Goal: Task Accomplishment & Management: Use online tool/utility

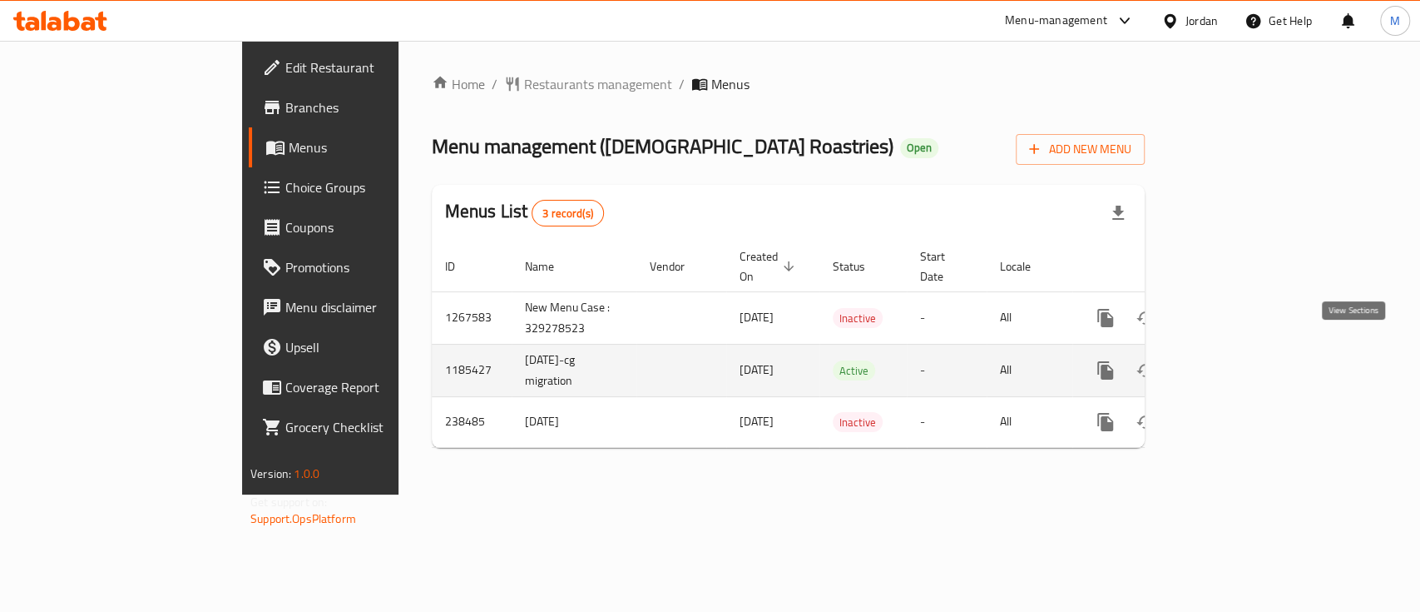
click at [1246, 354] on link "enhanced table" at bounding box center [1226, 370] width 40 height 40
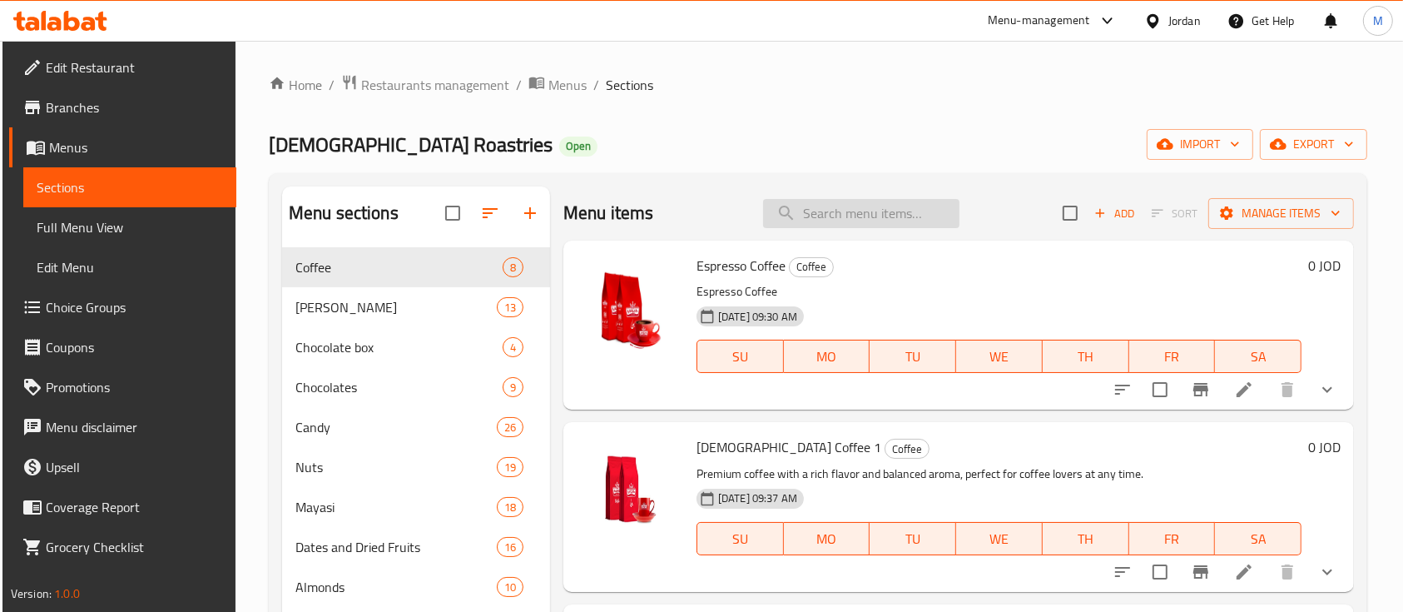
click at [872, 219] on input "search" at bounding box center [861, 213] width 196 height 29
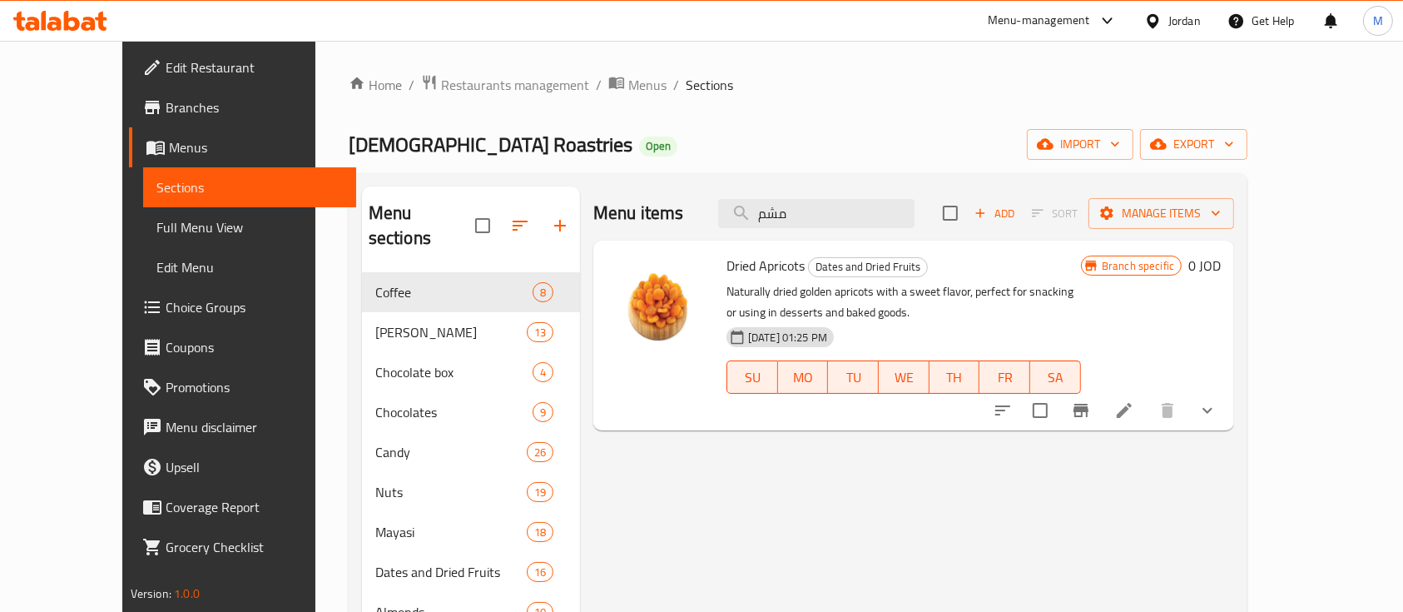
type input "مشم"
click at [1217, 411] on icon "show more" at bounding box center [1207, 410] width 20 height 20
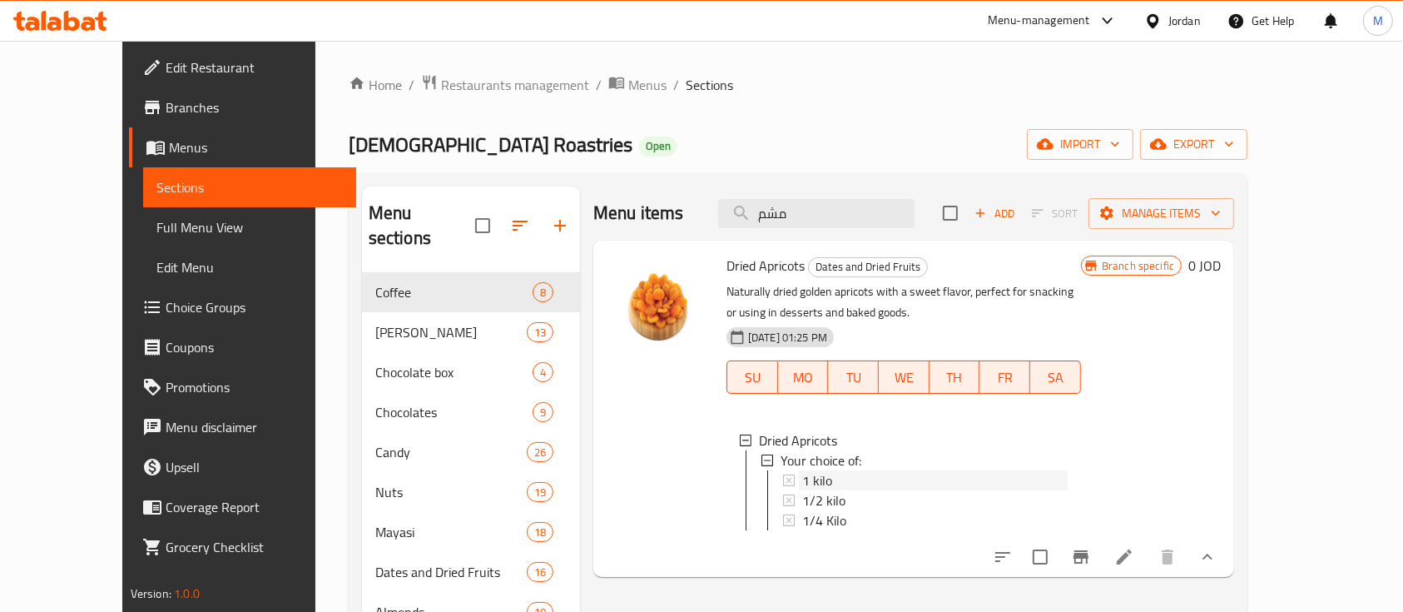
click at [906, 478] on div "1 kilo" at bounding box center [934, 480] width 265 height 20
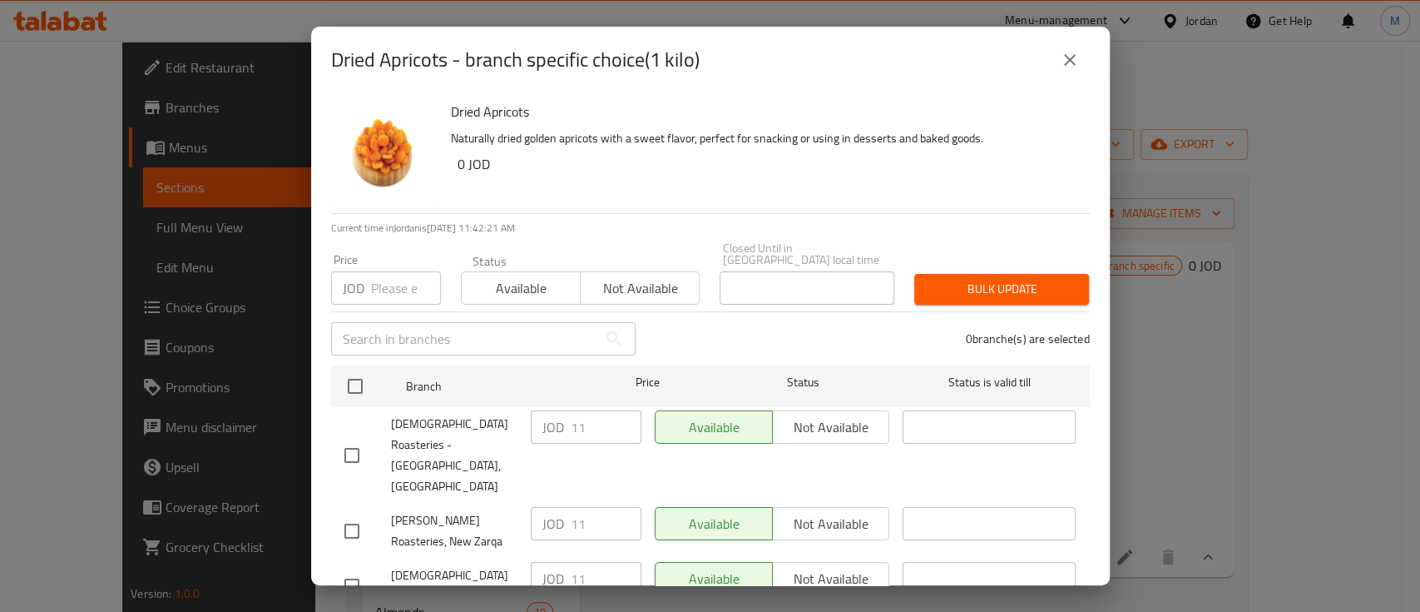
click at [383, 279] on input "number" at bounding box center [406, 287] width 70 height 33
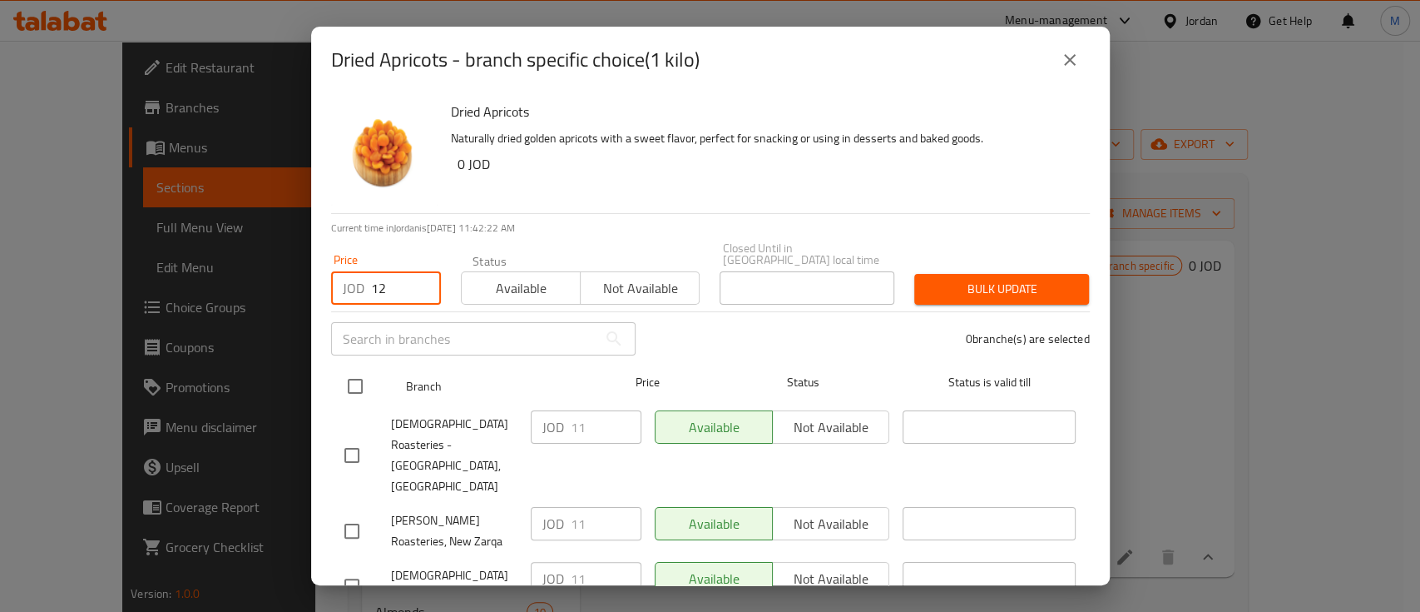
type input "12"
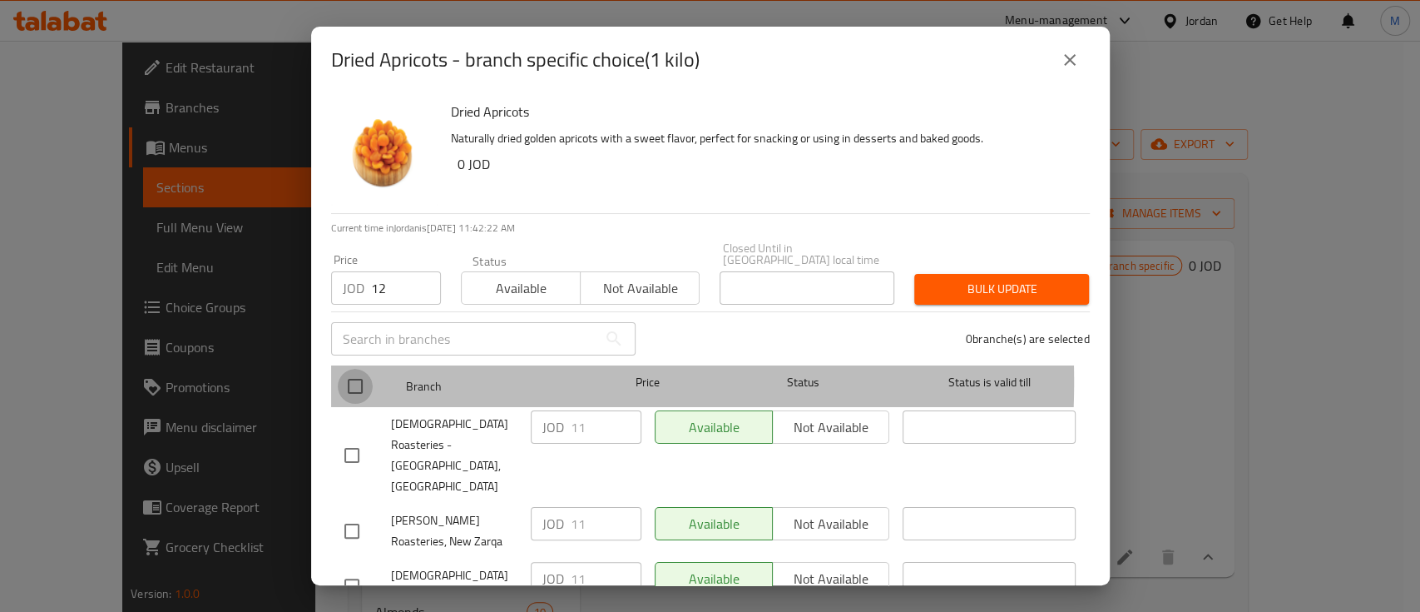
click at [359, 369] on input "checkbox" at bounding box center [355, 386] width 35 height 35
checkbox input "true"
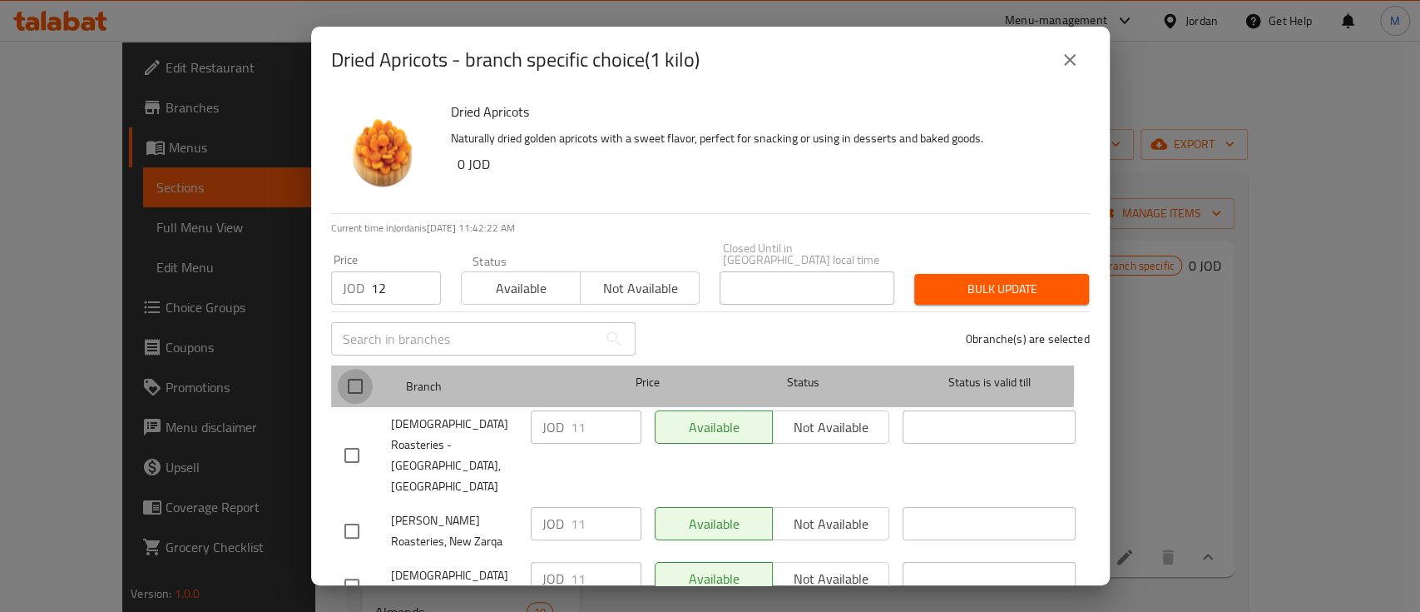
checkbox input "true"
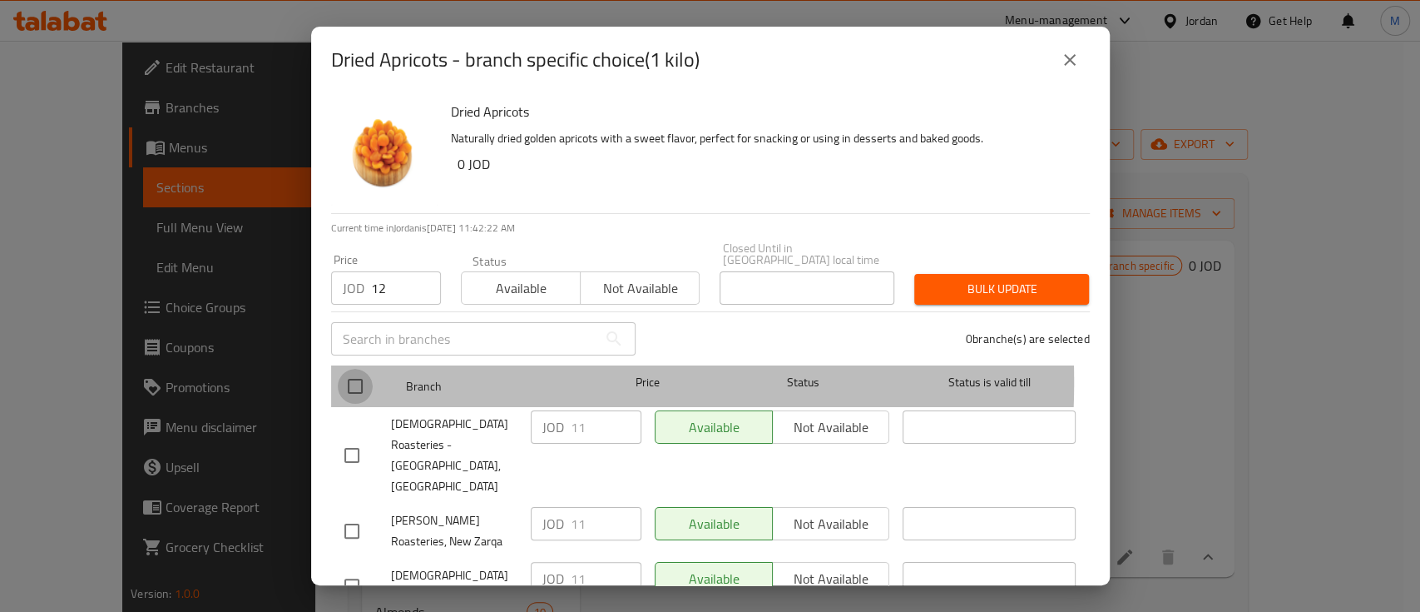
checkbox input "true"
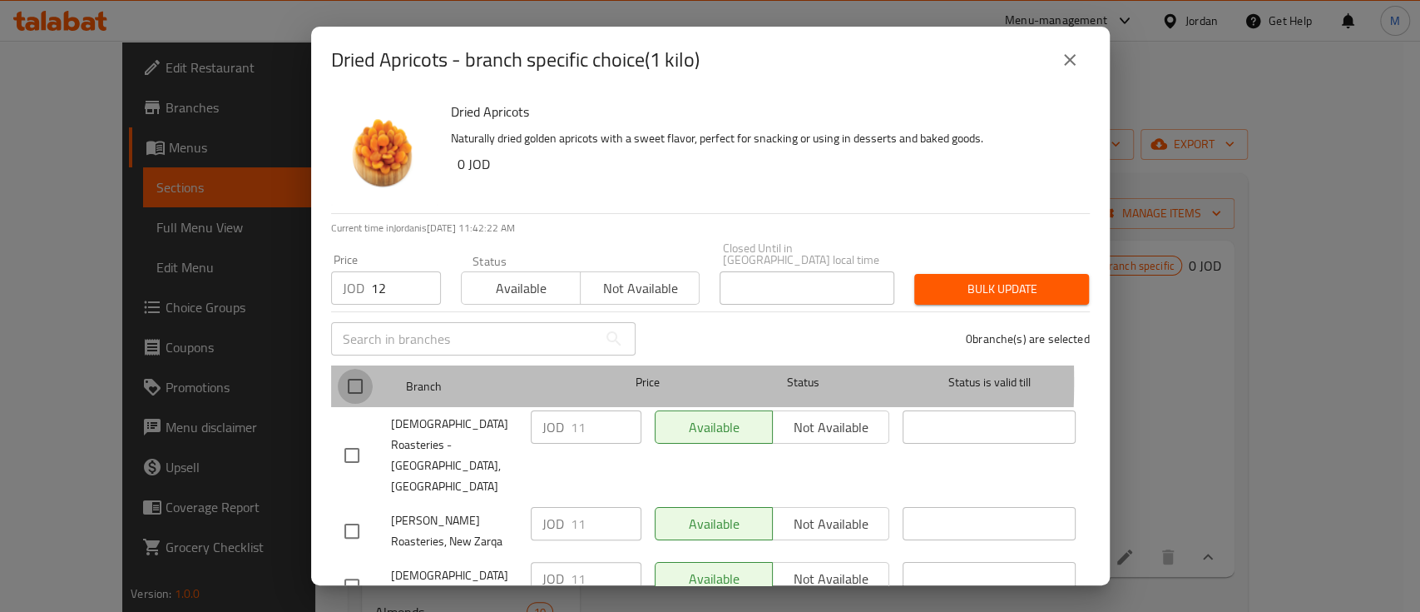
checkbox input "true"
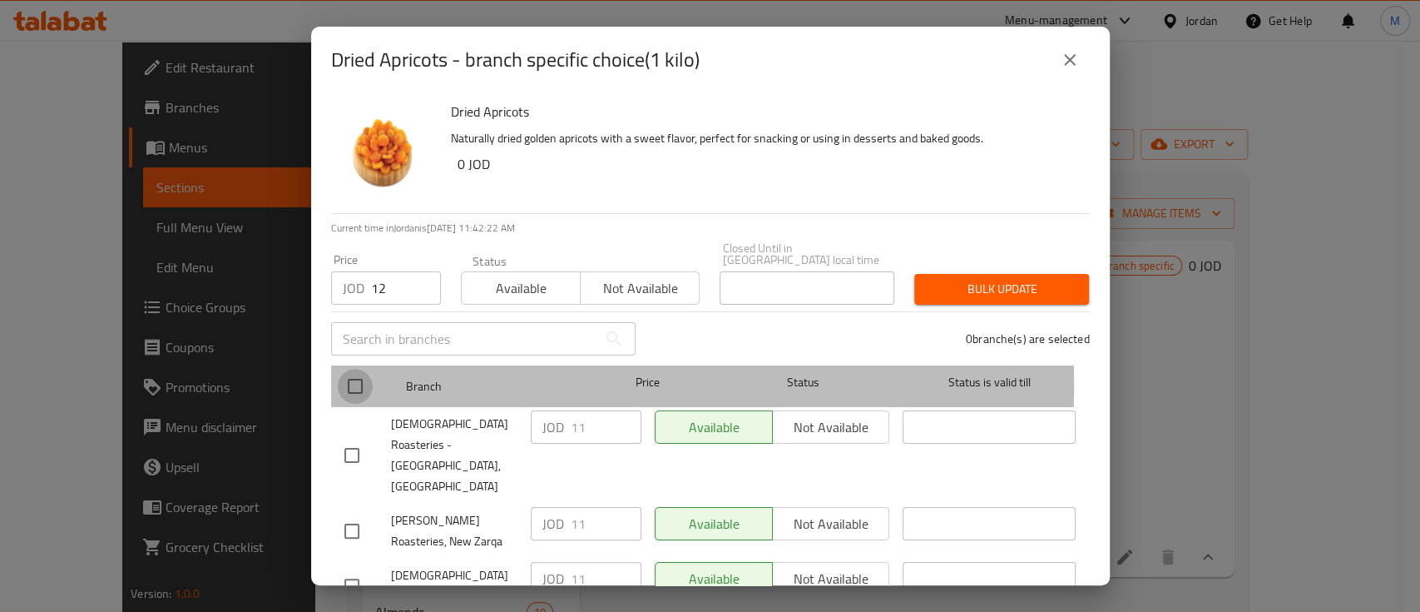
checkbox input "true"
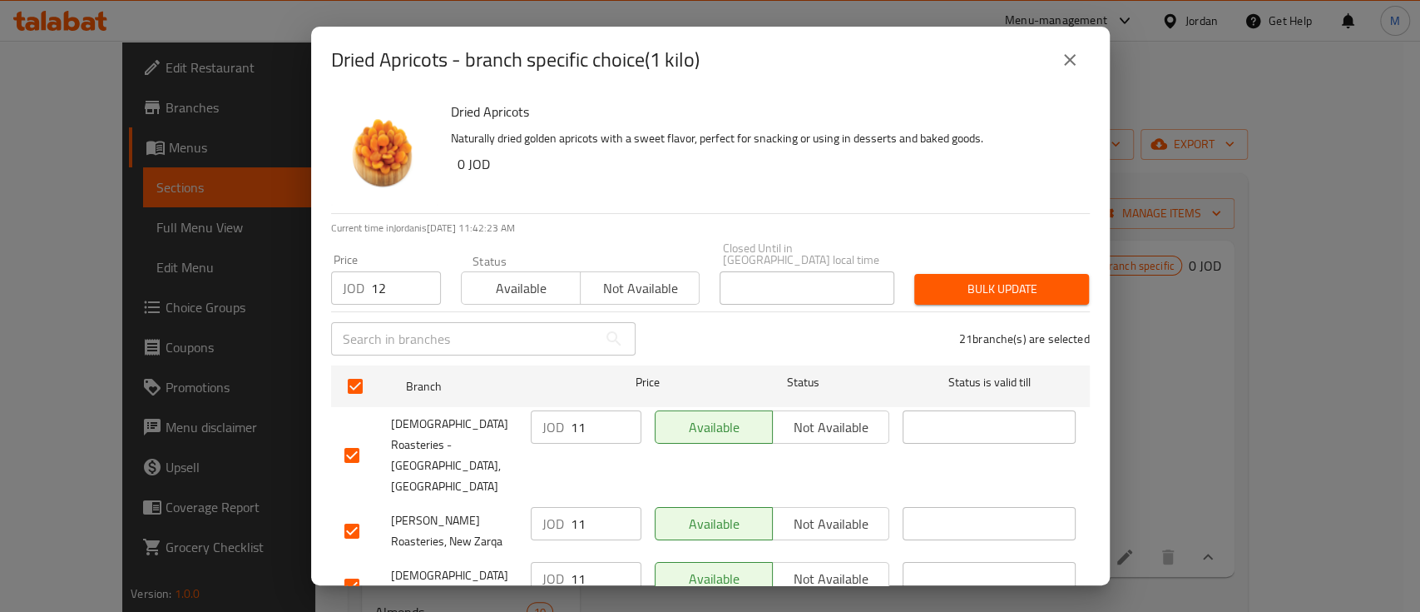
click at [967, 281] on span "Bulk update" at bounding box center [1002, 289] width 148 height 21
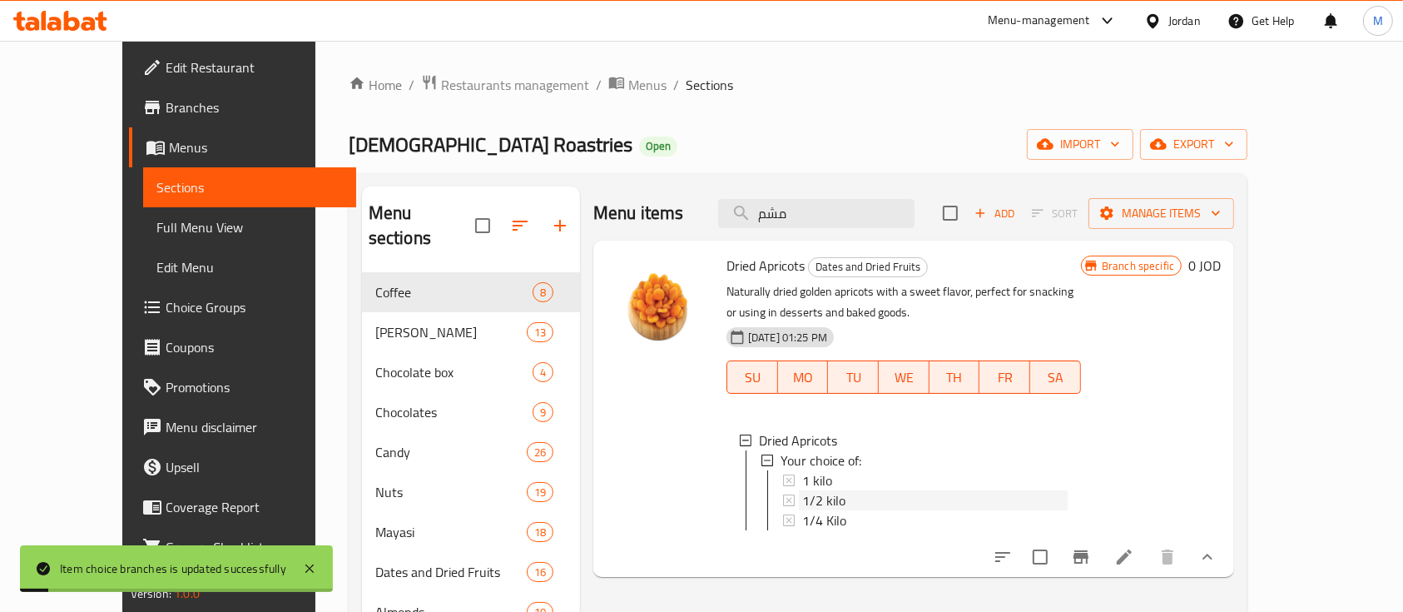
click at [823, 500] on div "1/2 kilo" at bounding box center [934, 500] width 265 height 20
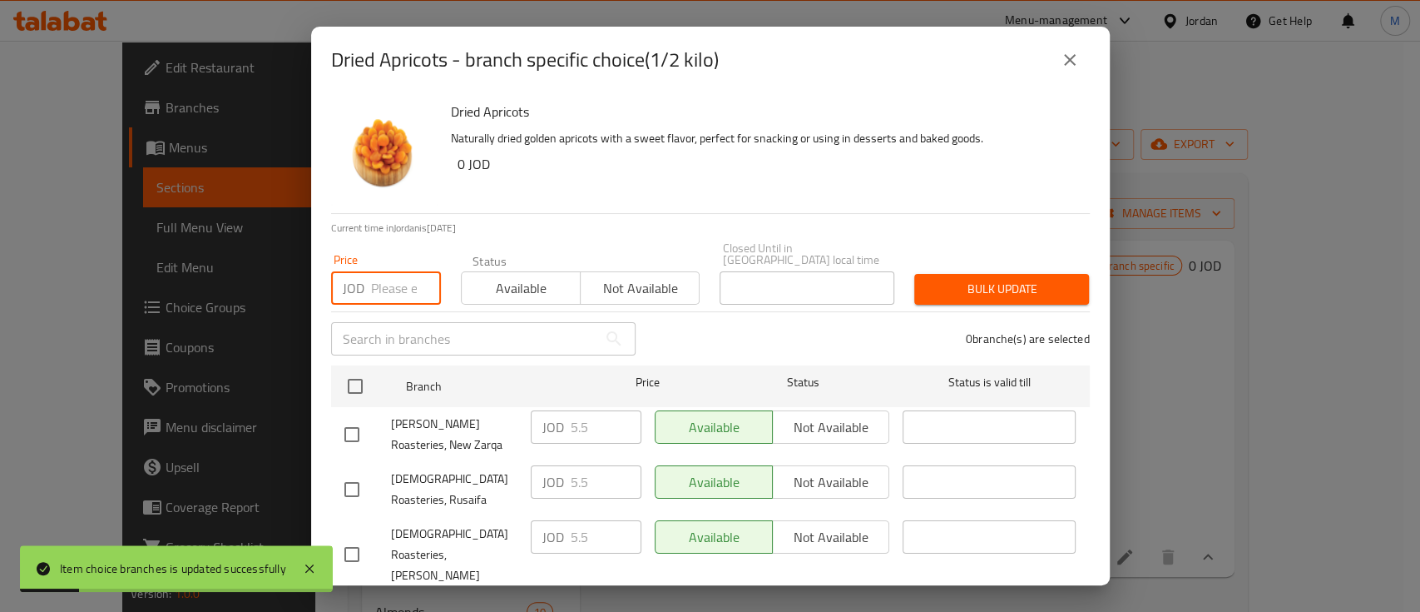
click at [404, 287] on input "number" at bounding box center [406, 287] width 70 height 33
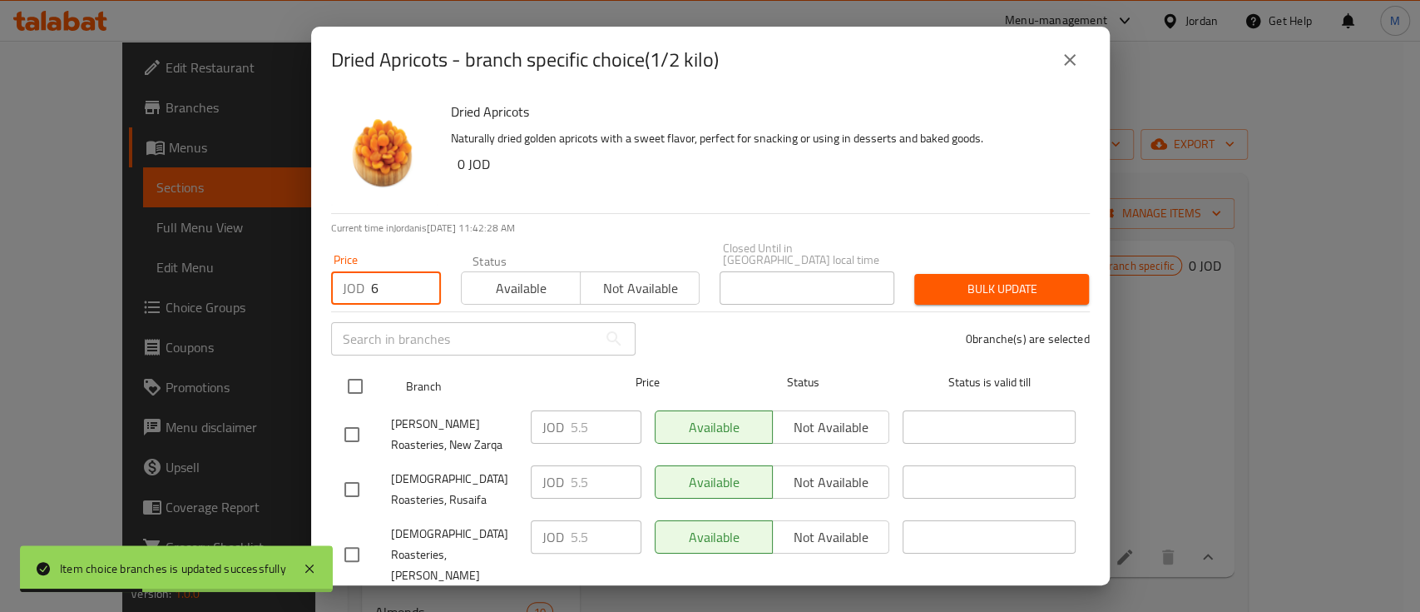
type input "6"
drag, startPoint x: 354, startPoint y: 369, endPoint x: 619, endPoint y: 355, distance: 265.0
click at [359, 369] on input "checkbox" at bounding box center [355, 386] width 35 height 35
checkbox input "true"
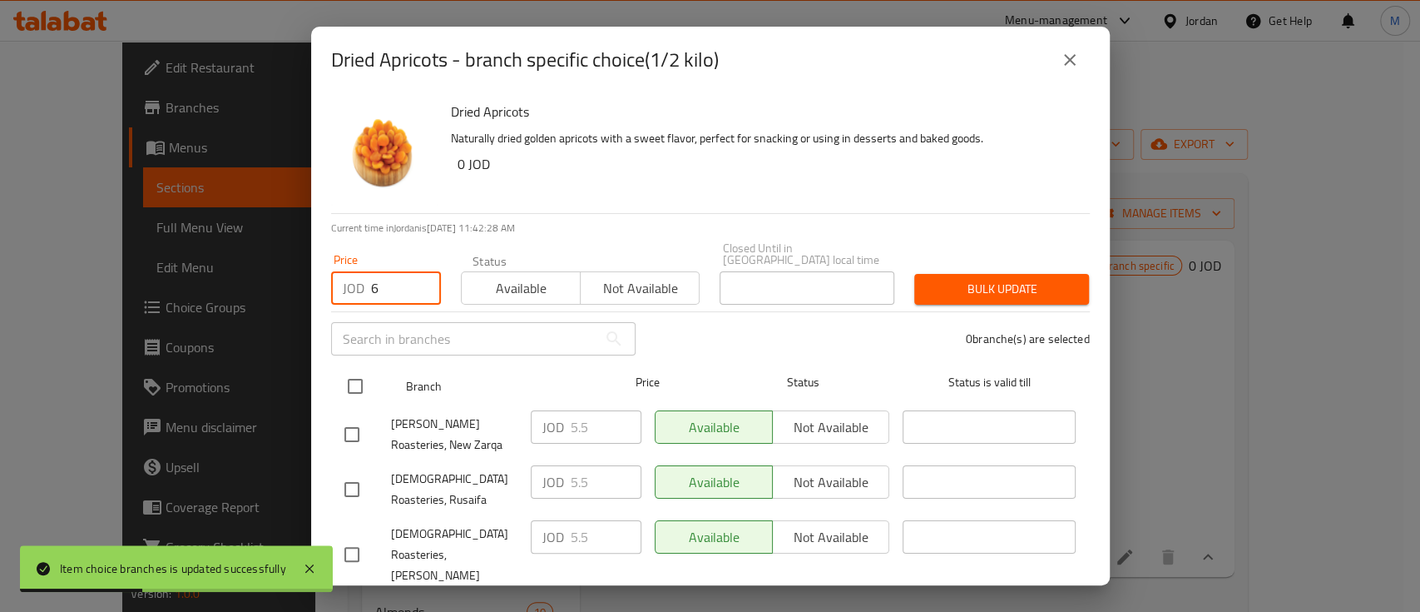
checkbox input "true"
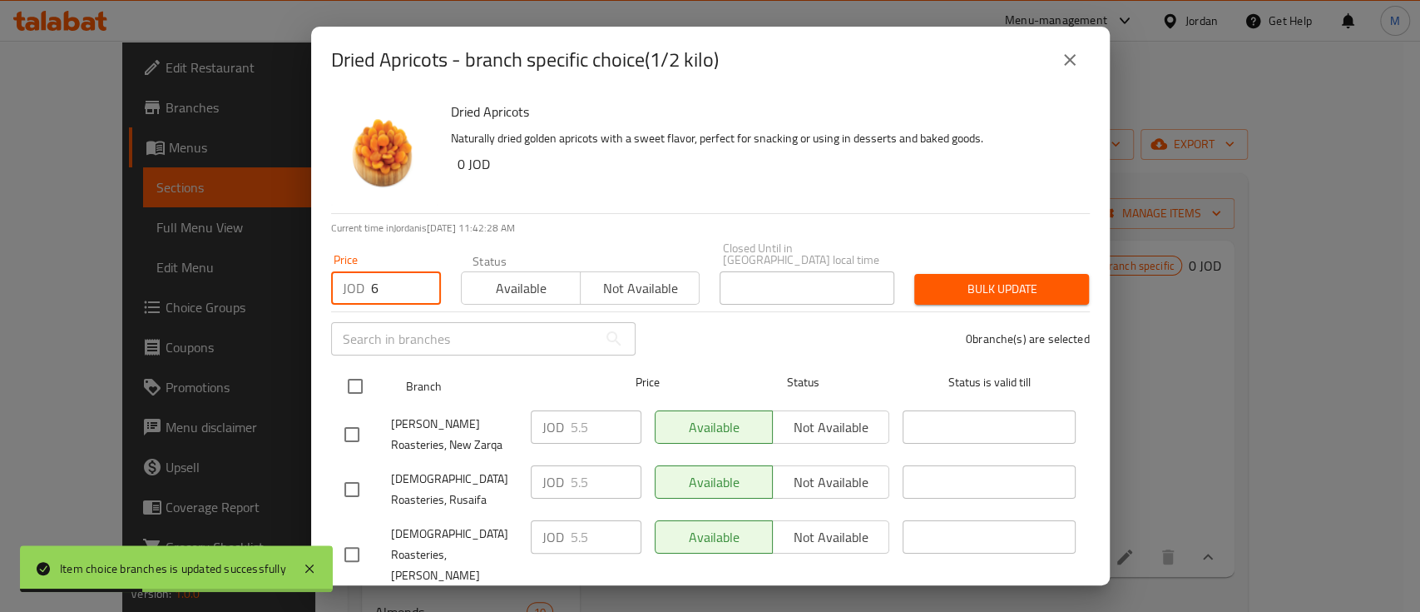
checkbox input "true"
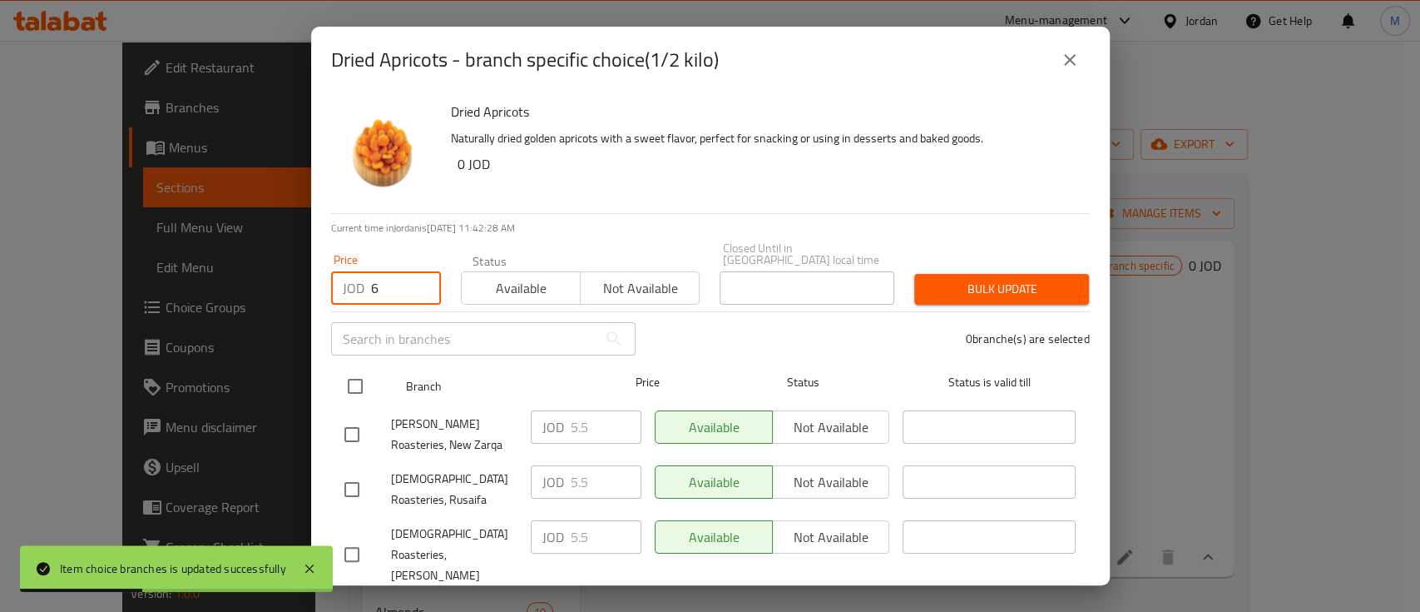
checkbox input "true"
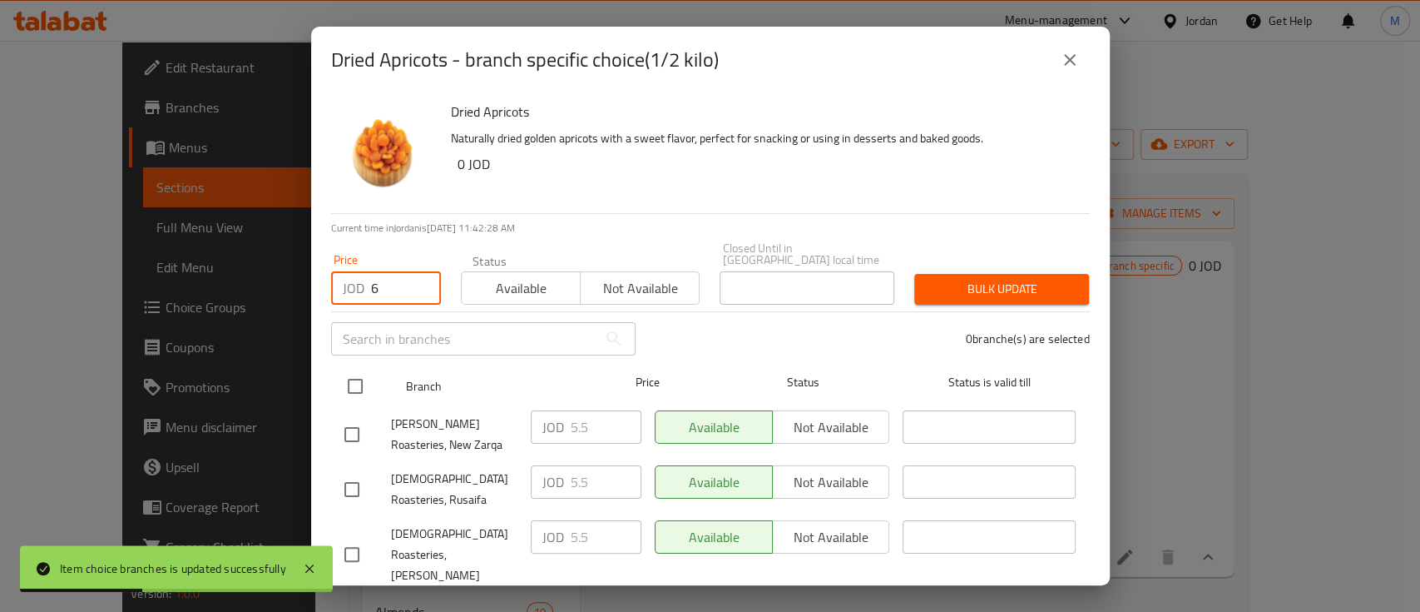
checkbox input "true"
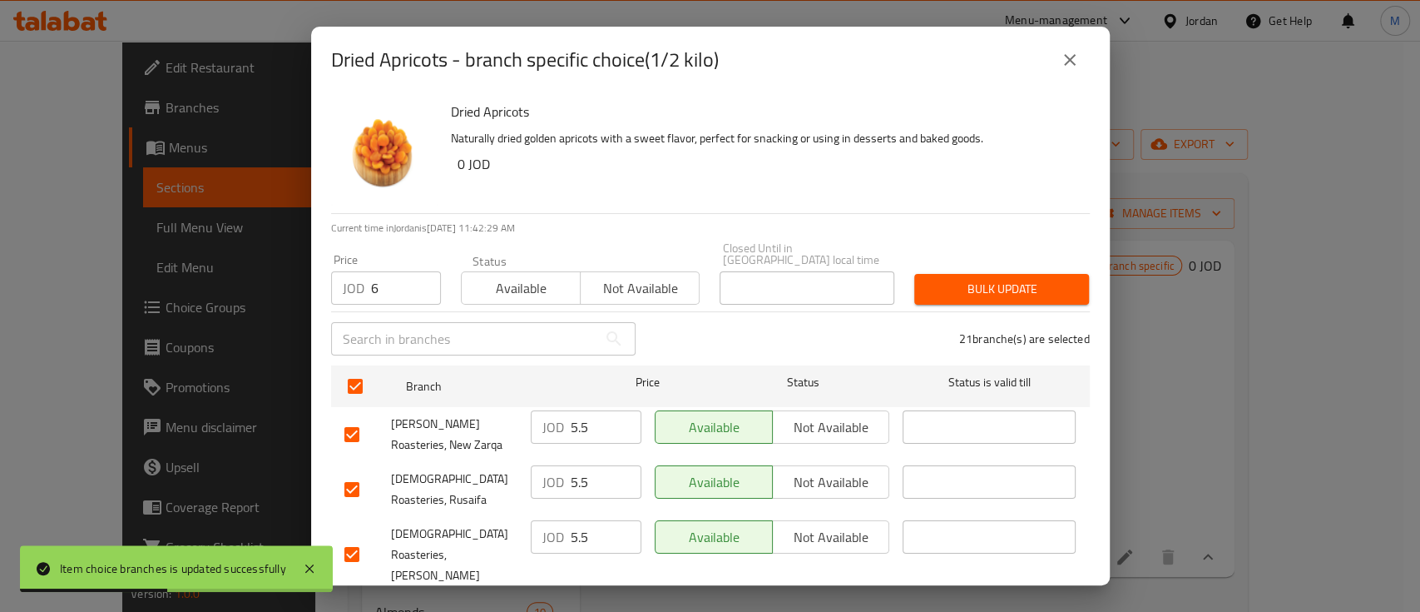
click at [939, 281] on span "Bulk update" at bounding box center [1002, 289] width 148 height 21
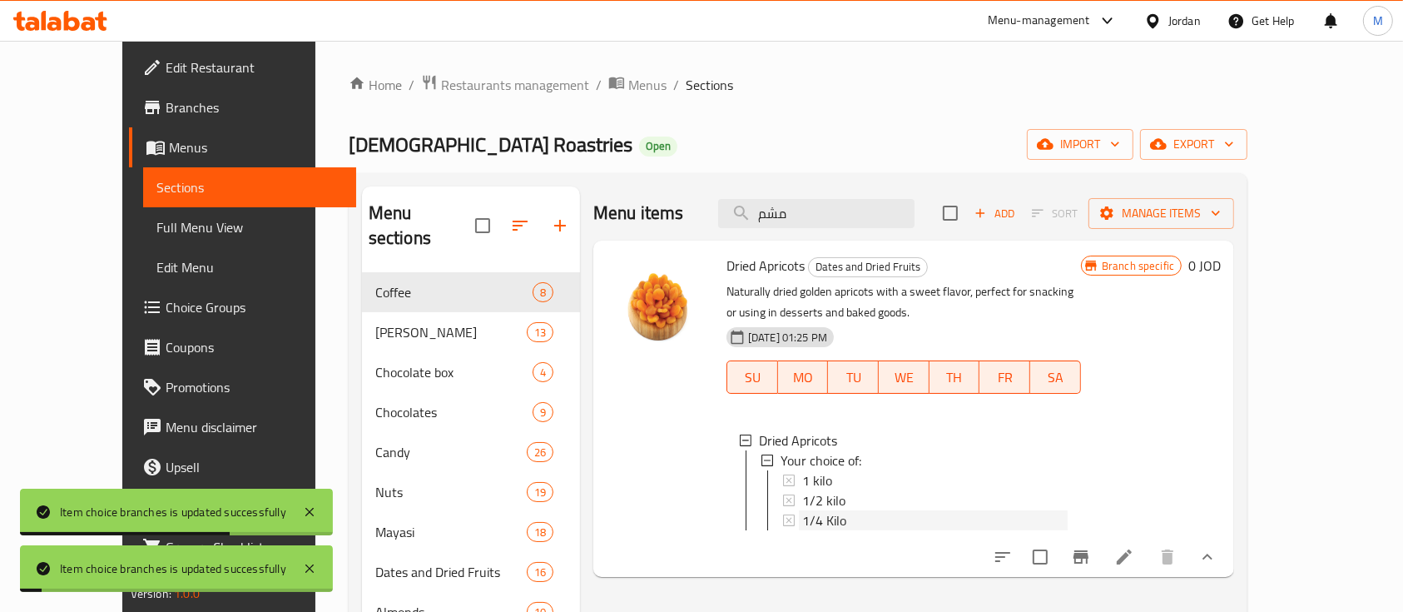
click at [802, 516] on span "1/4 Kilo" at bounding box center [824, 520] width 44 height 20
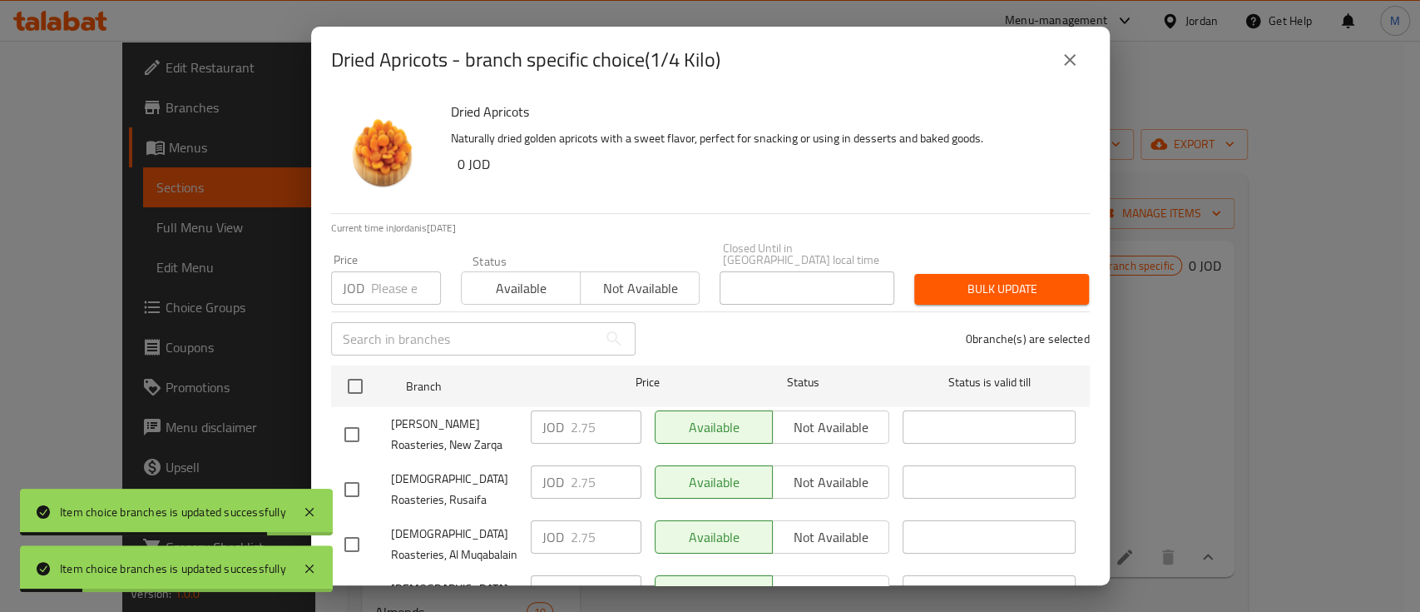
click at [388, 285] on input "number" at bounding box center [406, 287] width 70 height 33
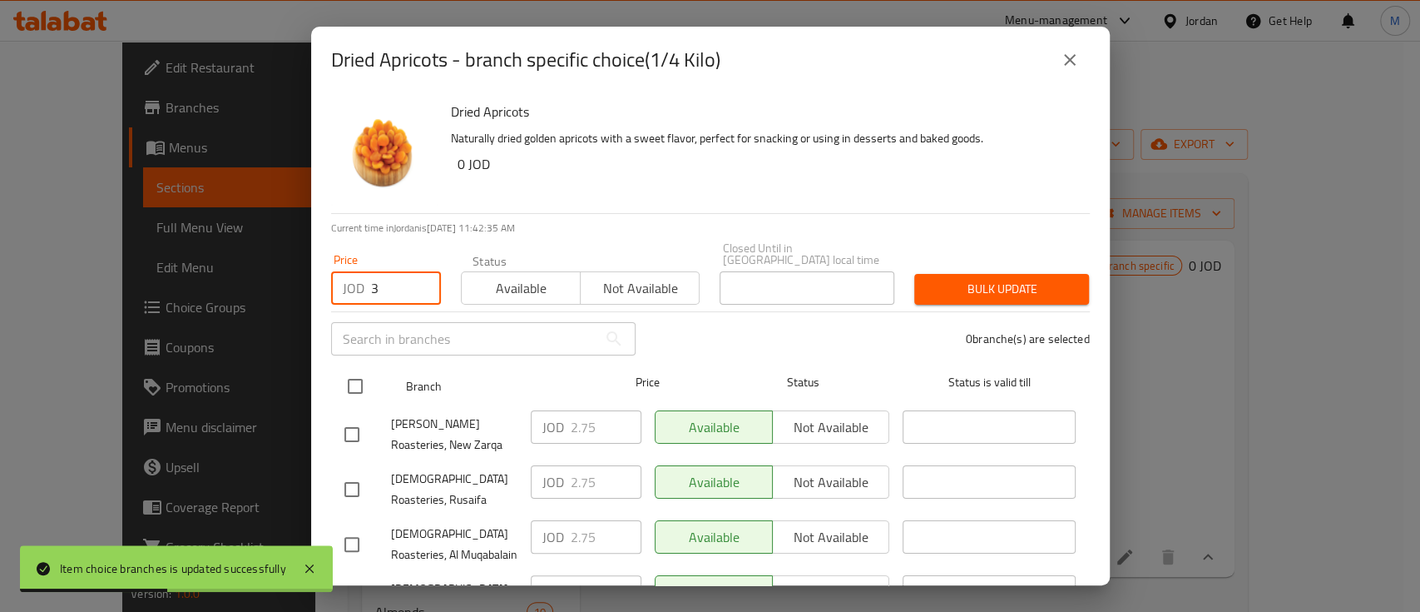
type input "3"
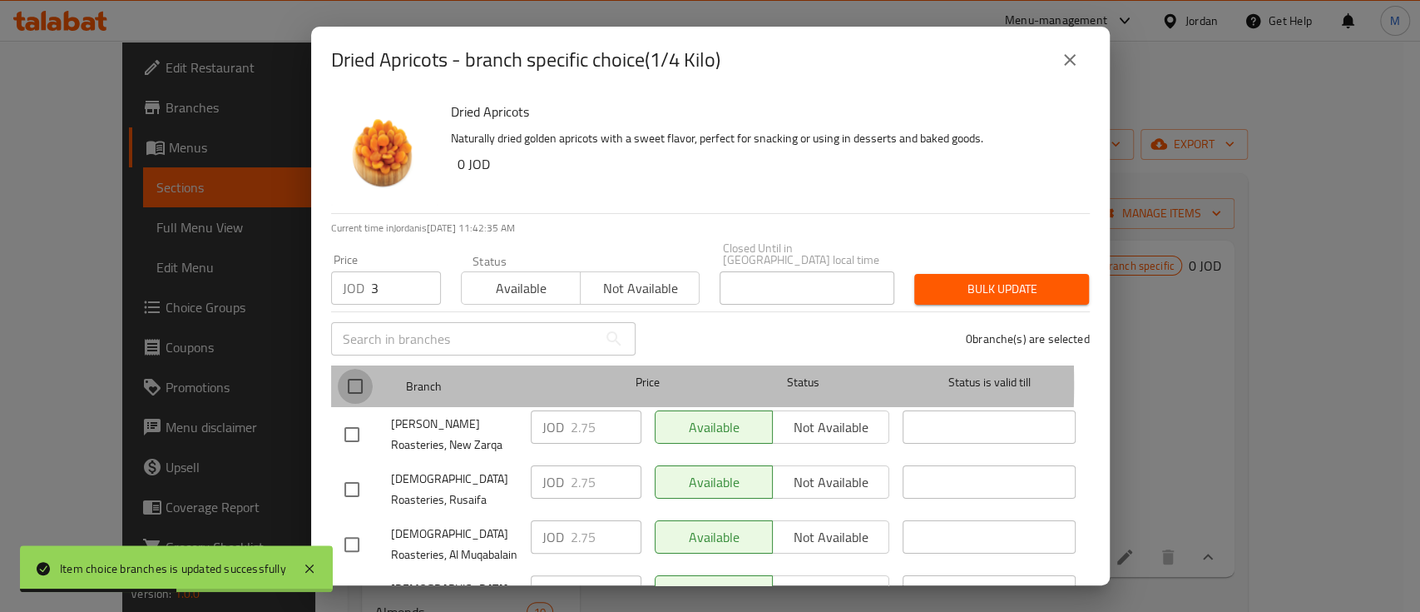
click at [359, 372] on input "checkbox" at bounding box center [355, 386] width 35 height 35
checkbox input "true"
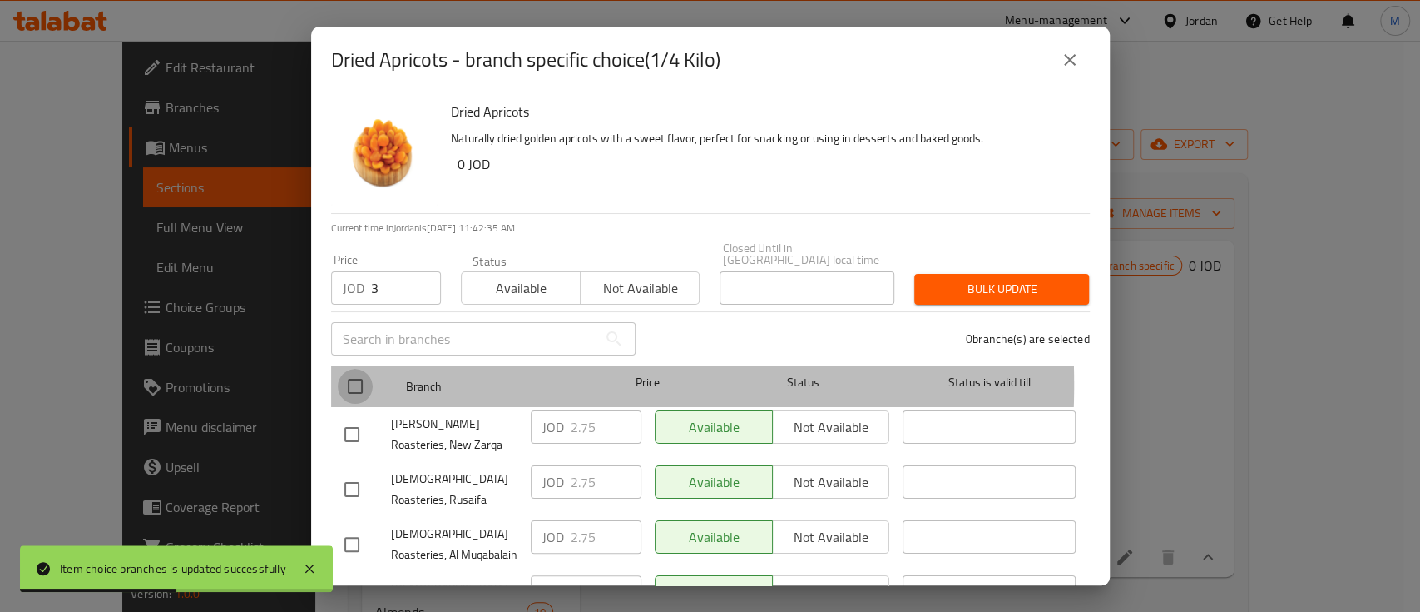
checkbox input "true"
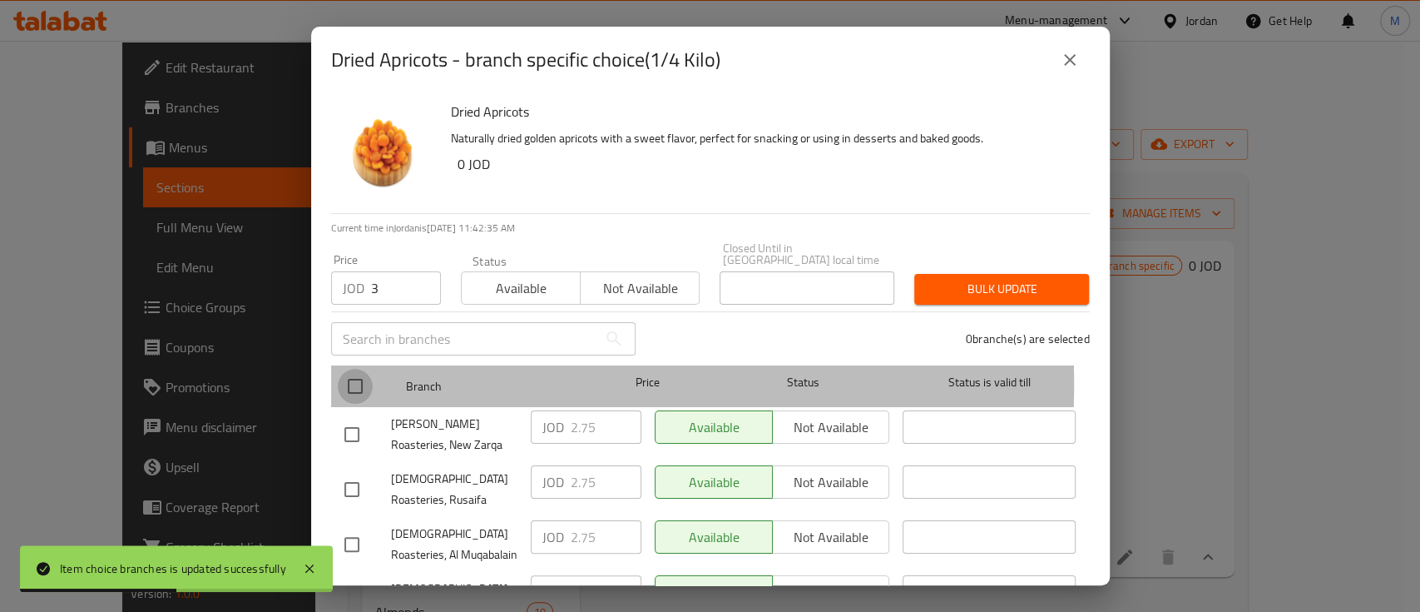
checkbox input "true"
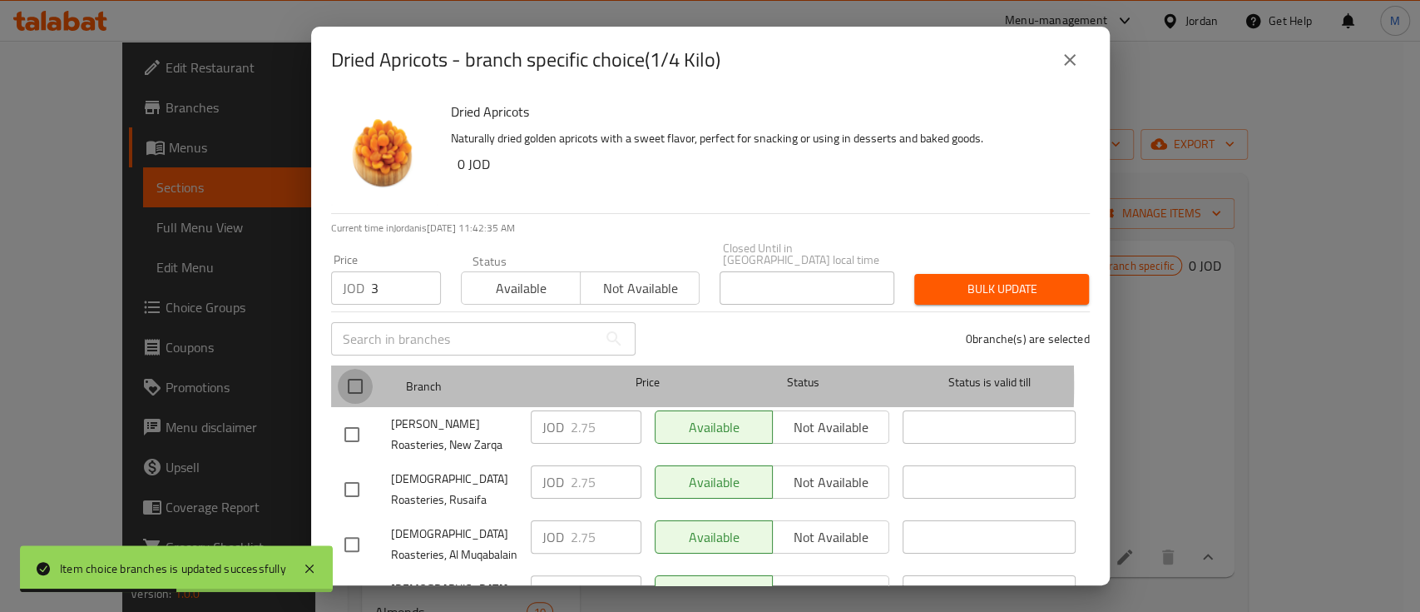
checkbox input "true"
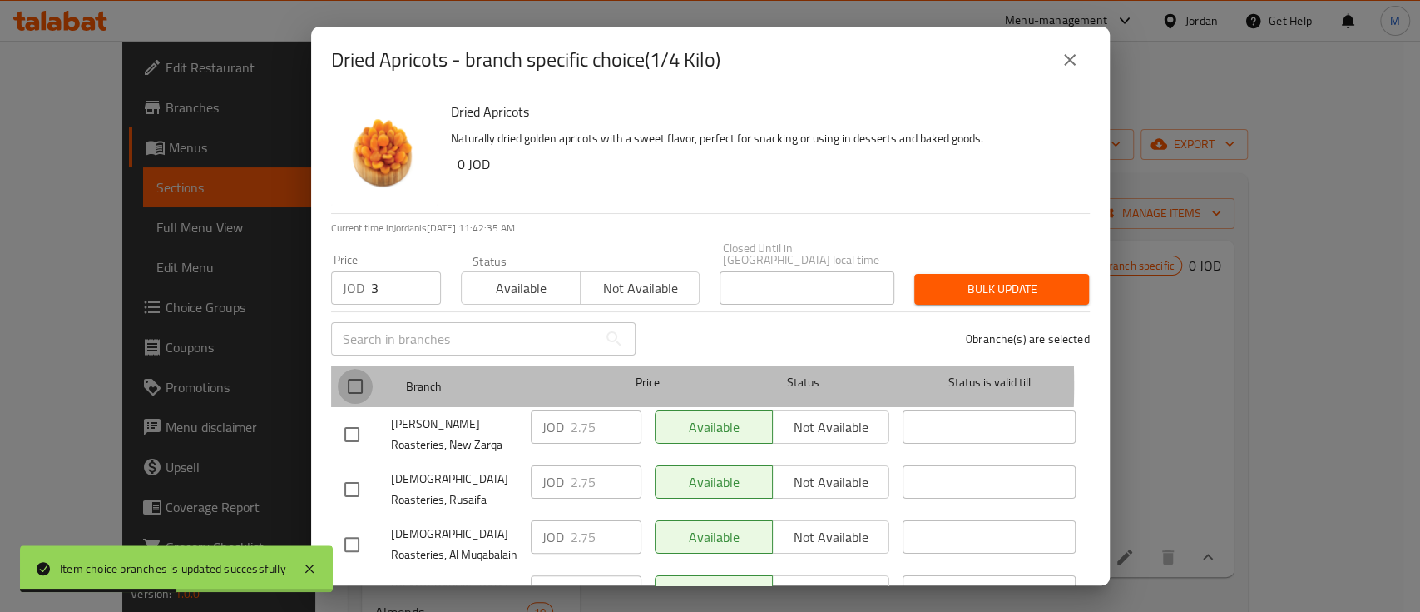
checkbox input "true"
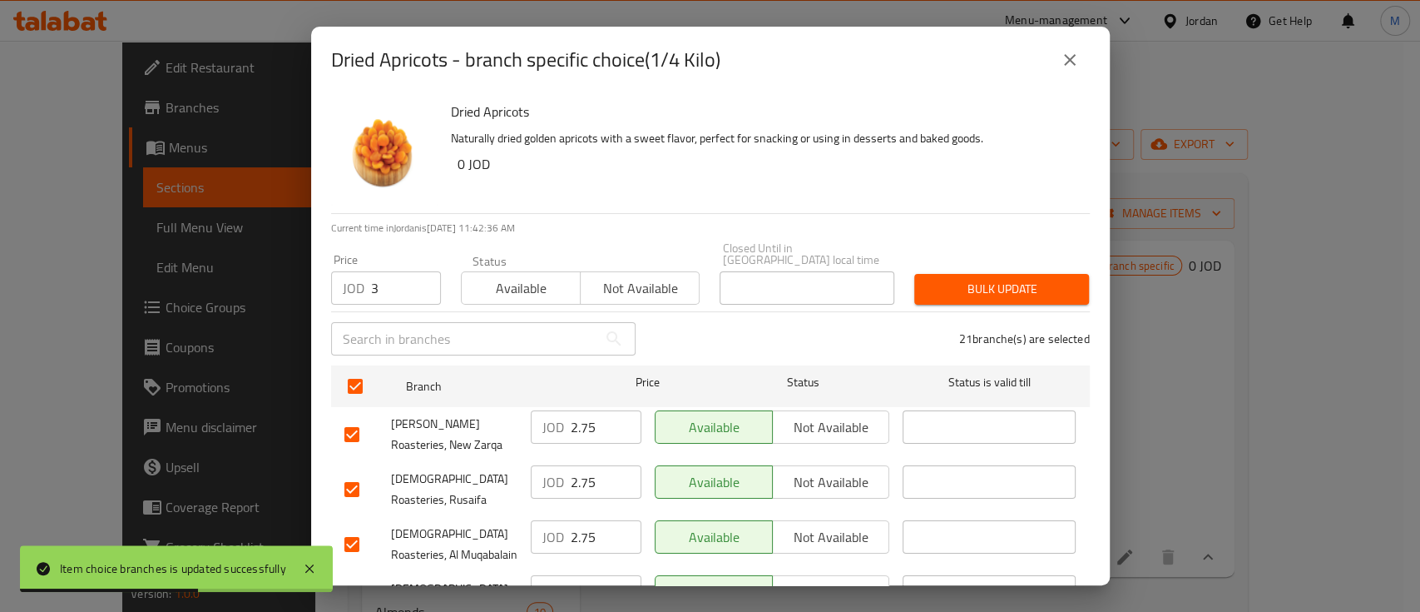
click at [980, 280] on span "Bulk update" at bounding box center [1002, 289] width 148 height 21
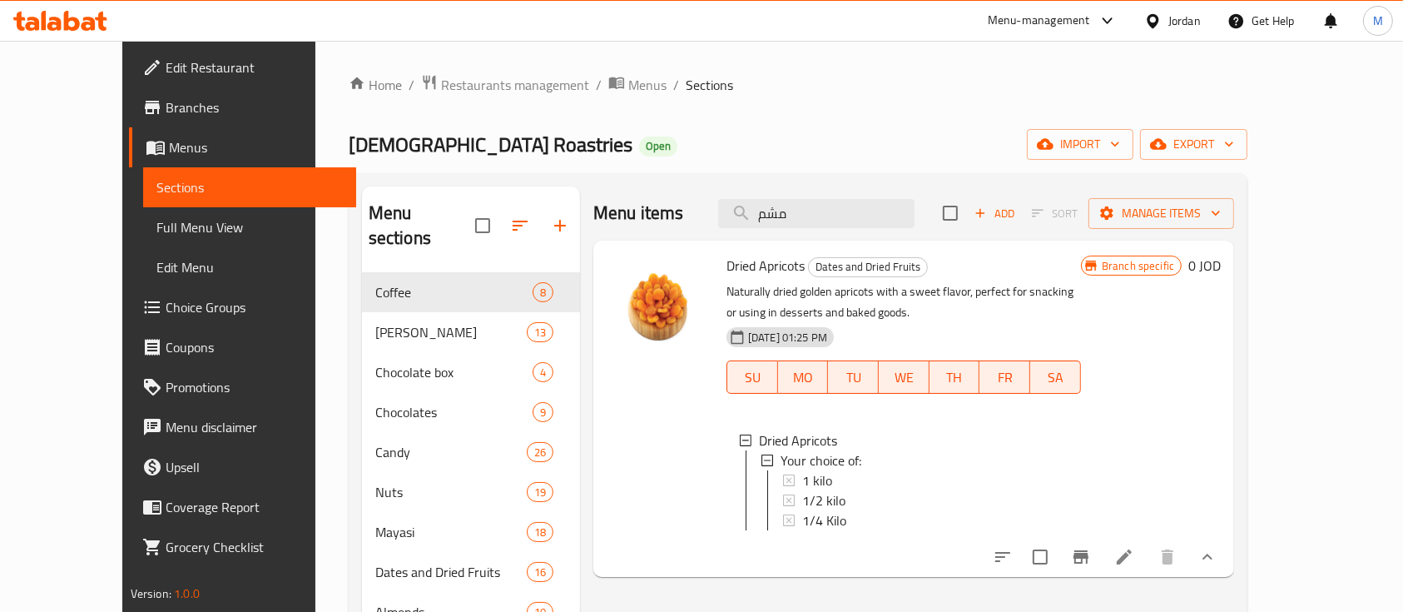
click at [166, 105] on span "Branches" at bounding box center [255, 107] width 178 height 20
